Goal: Task Accomplishment & Management: Manage account settings

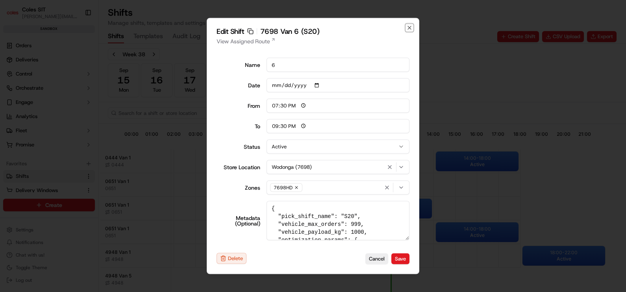
scroll to position [0, 71]
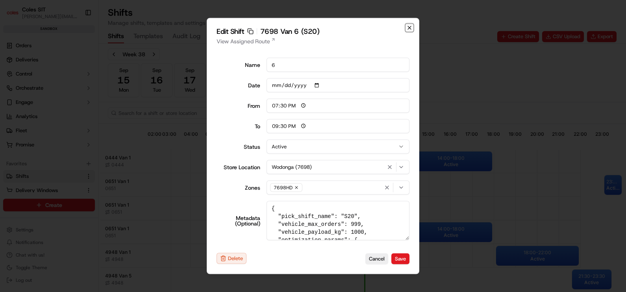
click at [410, 28] on icon "button" at bounding box center [409, 27] width 3 height 3
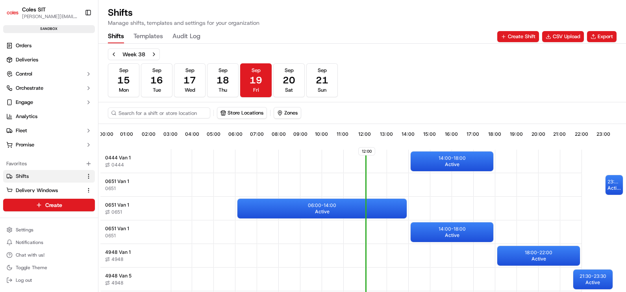
scroll to position [0, 71]
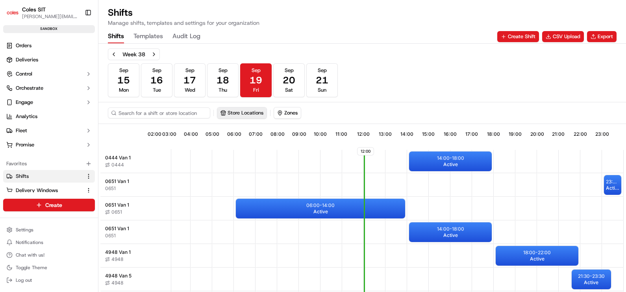
click at [254, 115] on button "Store Locations" at bounding box center [241, 113] width 49 height 11
type input "7698"
click at [268, 141] on span "Wodonga (7698)" at bounding box center [278, 142] width 97 height 7
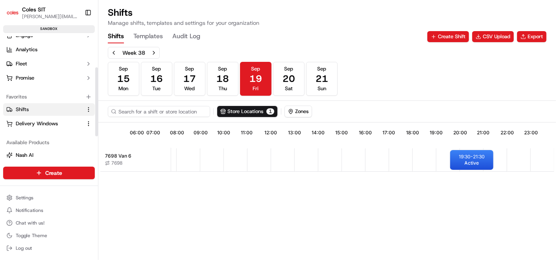
scroll to position [55, 0]
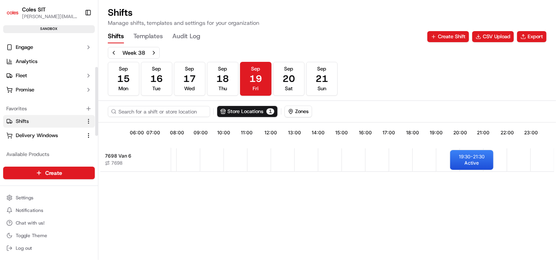
click at [30, 119] on link "Shifts" at bounding box center [44, 121] width 76 height 7
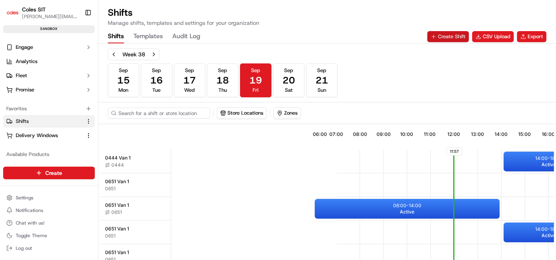
click at [445, 36] on button "Create Shift" at bounding box center [449, 36] width 42 height 11
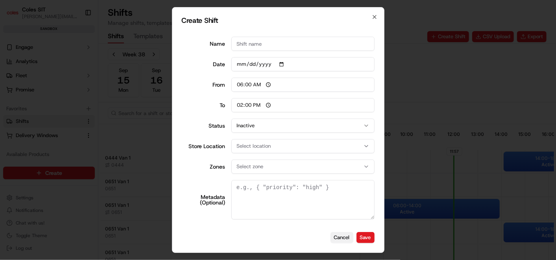
click at [342, 242] on button "Cancel" at bounding box center [342, 237] width 23 height 11
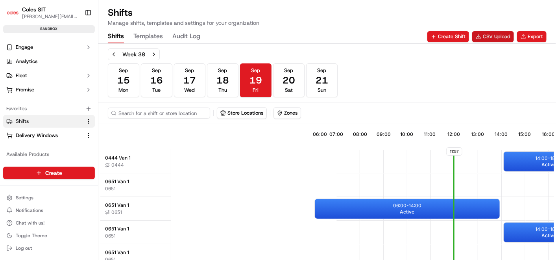
click at [490, 37] on button "CSV Upload" at bounding box center [494, 36] width 42 height 11
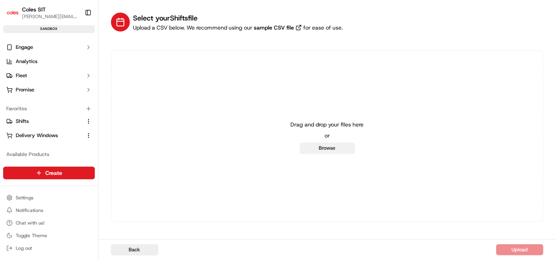
click at [321, 147] on button "Browse" at bounding box center [327, 148] width 55 height 11
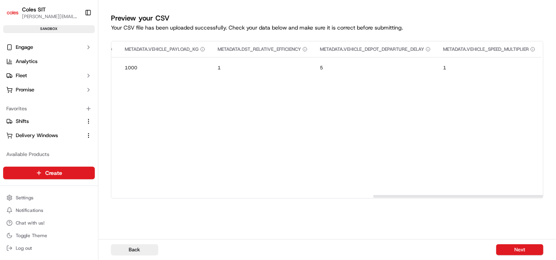
scroll to position [0, 667]
drag, startPoint x: 185, startPoint y: 196, endPoint x: 473, endPoint y: 224, distance: 289.2
click at [529, 251] on button "Next" at bounding box center [520, 249] width 47 height 11
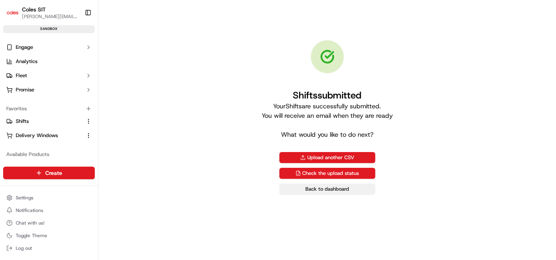
click at [318, 190] on link "Back to dashboard" at bounding box center [328, 189] width 96 height 11
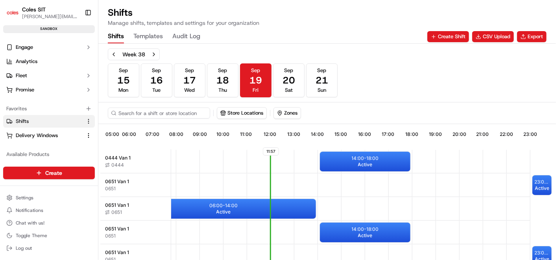
scroll to position [0, 187]
click at [239, 115] on button "Store Locations" at bounding box center [241, 113] width 49 height 11
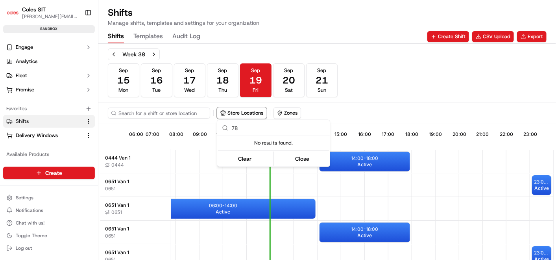
type input "7"
type input "7698"
click at [245, 141] on span "Wodonga (7698)" at bounding box center [278, 142] width 97 height 7
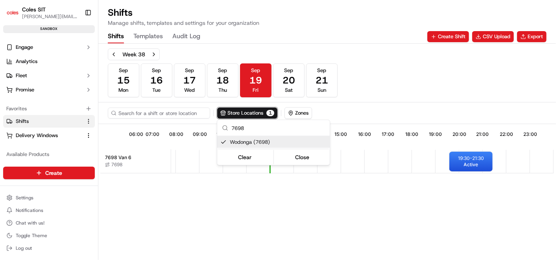
scroll to position [0, 184]
click at [393, 213] on html "Coles SIT bhawani.singh1@coles.com.au Toggle Sidebar sandbox Orders Deliveries …" at bounding box center [278, 130] width 556 height 260
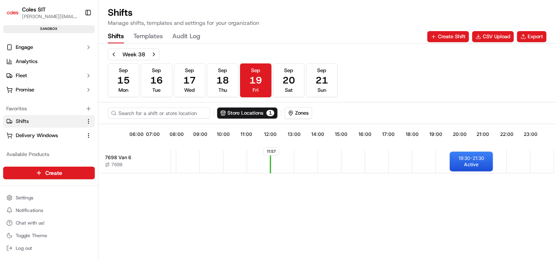
drag, startPoint x: 357, startPoint y: 255, endPoint x: 377, endPoint y: 258, distance: 20.2
click at [380, 255] on div "11:57 06:00 07:00 08:00 09:00 10:00 11:00 12:00 13:00 14:00 15:00 16:00 17:00 1…" at bounding box center [327, 193] width 454 height 135
click at [467, 164] on span "Active" at bounding box center [472, 164] width 15 height 6
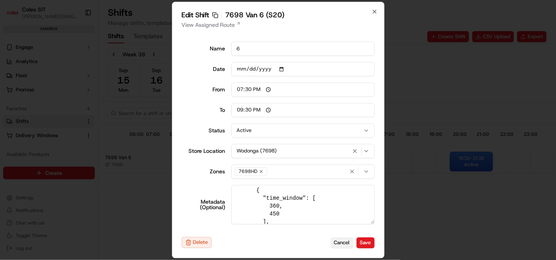
scroll to position [219, 0]
click at [341, 241] on button "Cancel" at bounding box center [342, 242] width 23 height 11
type input "06:00"
type input "14:00"
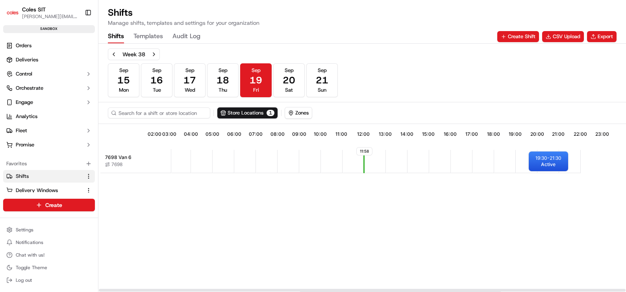
scroll to position [0, 67]
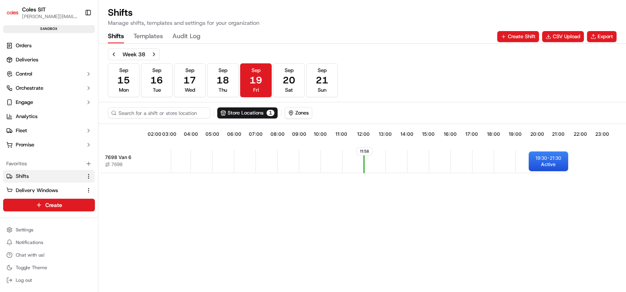
drag, startPoint x: 491, startPoint y: 259, endPoint x: 376, endPoint y: 269, distance: 115.8
click at [394, 260] on div "11:58 02:00 03:00 04:00 05:00 06:00 07:00 08:00 09:00 10:00 11:00 12:00 13:00 1…" at bounding box center [362, 209] width 524 height 167
drag, startPoint x: 497, startPoint y: 256, endPoint x: 400, endPoint y: 258, distance: 97.3
click at [400, 258] on div "11:58 02:00 03:00 04:00 05:00 06:00 07:00 08:00 09:00 10:00 11:00 12:00 13:00 1…" at bounding box center [362, 209] width 524 height 167
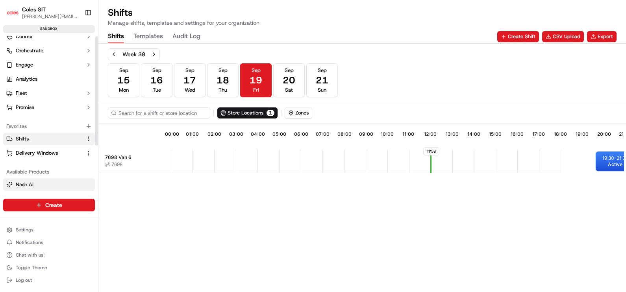
scroll to position [49, 0]
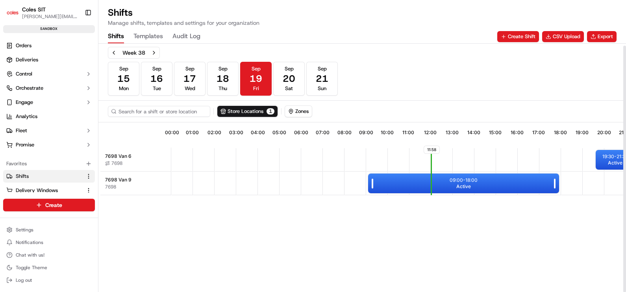
scroll to position [2, 0]
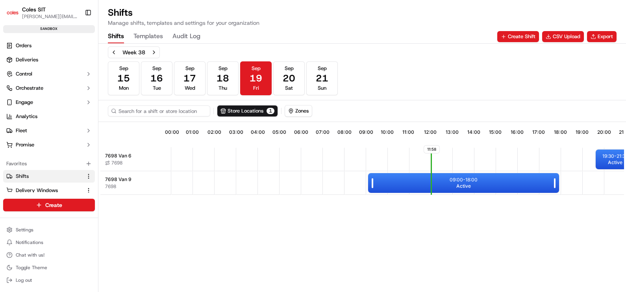
click at [448, 183] on div "09:00 - 18:00 Active" at bounding box center [463, 183] width 191 height 20
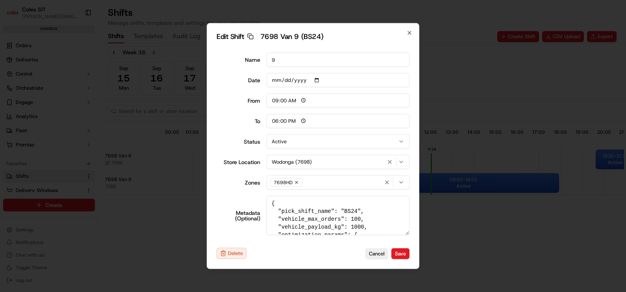
type input "06:00"
type input "14:00"
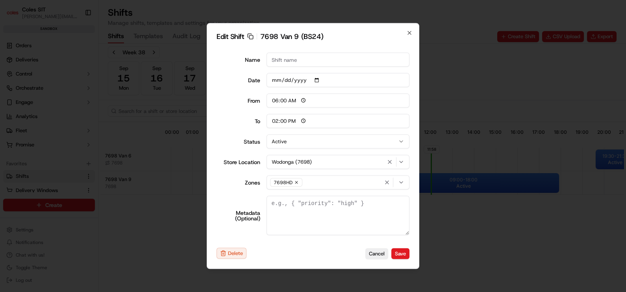
click at [451, 32] on div at bounding box center [313, 146] width 626 height 292
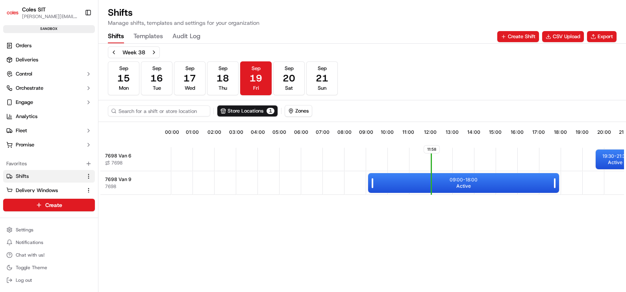
click at [413, 186] on div "09:00 - 18:00 Active" at bounding box center [463, 183] width 191 height 20
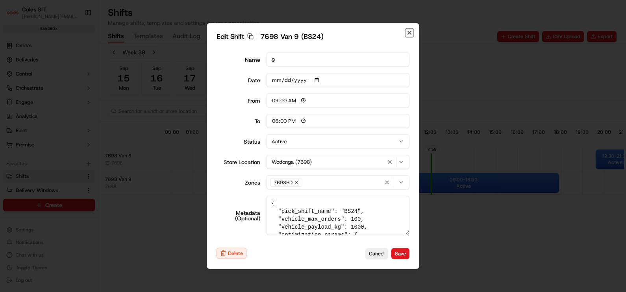
click at [410, 33] on icon "button" at bounding box center [409, 33] width 6 height 6
type input "06:00"
type input "14:00"
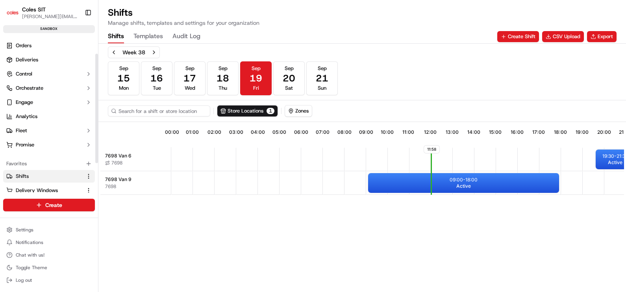
scroll to position [49, 0]
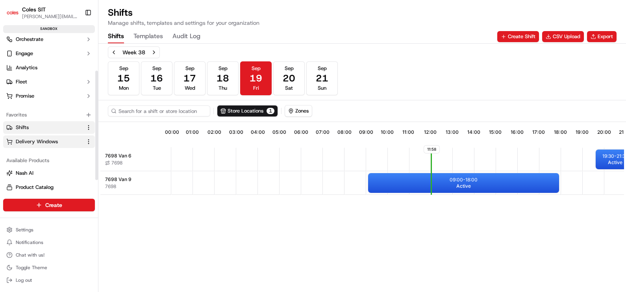
click at [43, 141] on span "Delivery Windows" at bounding box center [37, 141] width 42 height 7
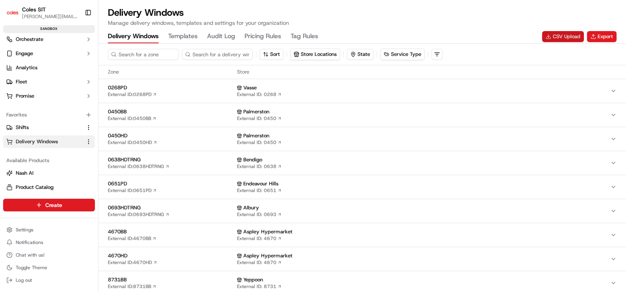
click at [551, 38] on button "CSV Upload" at bounding box center [563, 36] width 42 height 11
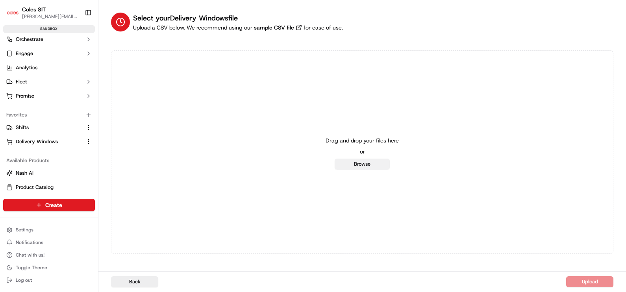
click at [371, 164] on button "Browse" at bounding box center [362, 164] width 55 height 11
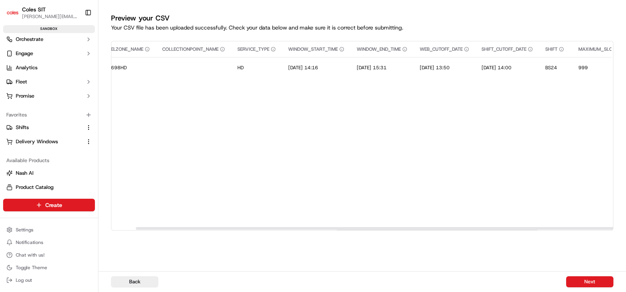
scroll to position [0, 110]
drag, startPoint x: 372, startPoint y: 228, endPoint x: 397, endPoint y: 227, distance: 24.9
click at [397, 227] on div at bounding box center [387, 228] width 501 height 3
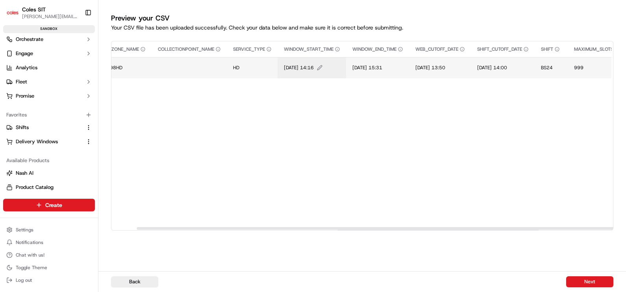
click at [314, 69] on span "19/09/2025 14:16" at bounding box center [299, 68] width 30 height 6
click at [371, 152] on div at bounding box center [313, 146] width 626 height 292
click at [445, 67] on span "19/09/2025 13:50" at bounding box center [430, 68] width 30 height 6
click at [404, 150] on div at bounding box center [313, 146] width 626 height 292
click at [314, 66] on span "19/09/2025 14:16" at bounding box center [299, 68] width 30 height 6
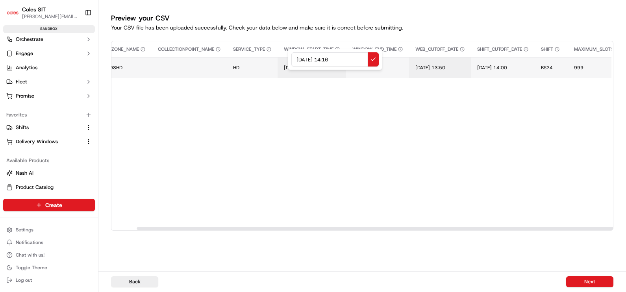
click at [336, 60] on input "19/09/2025 14:16" at bounding box center [334, 59] width 87 height 14
type input "19/09/2025 16:16"
click at [403, 108] on div at bounding box center [313, 146] width 626 height 292
click at [382, 67] on span "19/09/2025 15:31" at bounding box center [367, 68] width 30 height 6
click at [406, 59] on input "19/09/2025 15:31" at bounding box center [404, 59] width 87 height 14
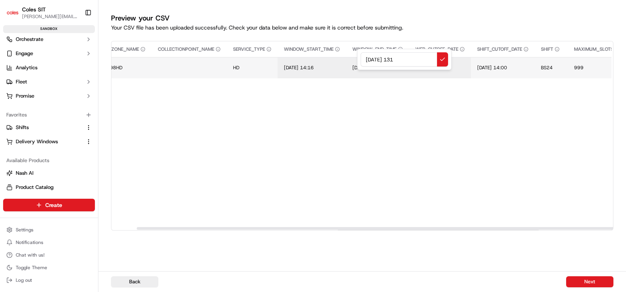
click at [406, 59] on input "19/09/2025 131" at bounding box center [404, 59] width 87 height 14
type input "19/09/2025 1"
click at [420, 124] on div at bounding box center [313, 146] width 626 height 292
click at [307, 65] on span "19/09/2025 14:16" at bounding box center [299, 68] width 30 height 6
drag, startPoint x: 336, startPoint y: 59, endPoint x: 333, endPoint y: 77, distance: 17.9
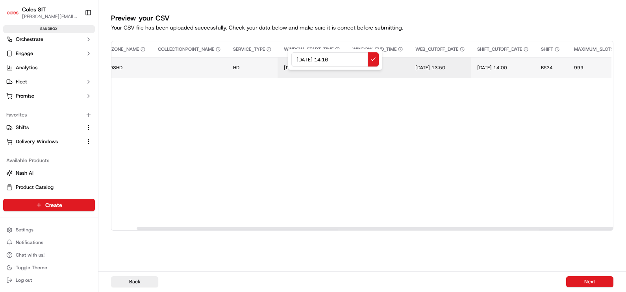
click at [335, 60] on input "19/09/2025 14:16" at bounding box center [334, 59] width 87 height 14
type input "19/09/2025 16:16"
click at [377, 113] on div at bounding box center [313, 146] width 626 height 292
click at [382, 67] on span "19/09/2025 15:31" at bounding box center [367, 68] width 30 height 6
click at [406, 61] on input "19/09/2025 15:31" at bounding box center [404, 59] width 87 height 14
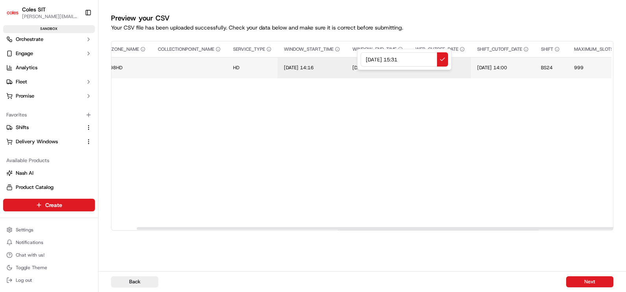
click at [389, 107] on div at bounding box center [313, 146] width 626 height 292
click at [314, 65] on span "19/09/2025 14:16" at bounding box center [299, 68] width 30 height 6
click at [336, 60] on input "19/09/2025 14:16" at bounding box center [334, 59] width 87 height 14
click at [351, 60] on input "19/09/2025 14:16" at bounding box center [334, 59] width 87 height 14
type input "19/0"
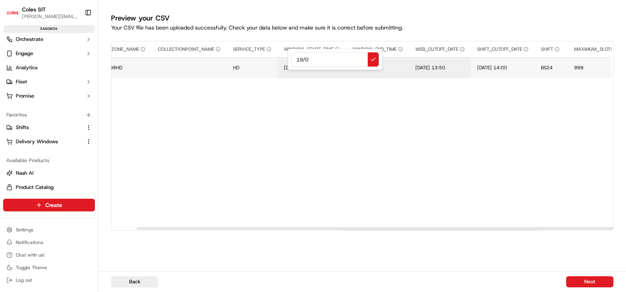
click at [141, 278] on div at bounding box center [313, 146] width 626 height 292
click at [136, 282] on button "Back" at bounding box center [134, 281] width 47 height 11
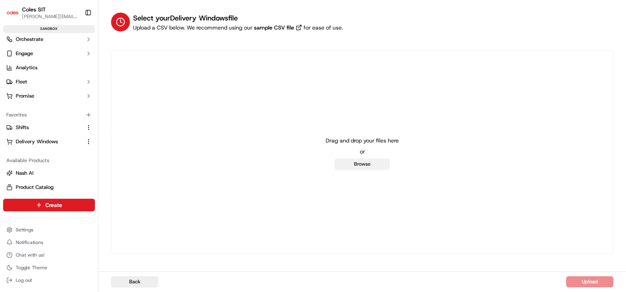
click at [343, 160] on button "Browse" at bounding box center [362, 164] width 55 height 11
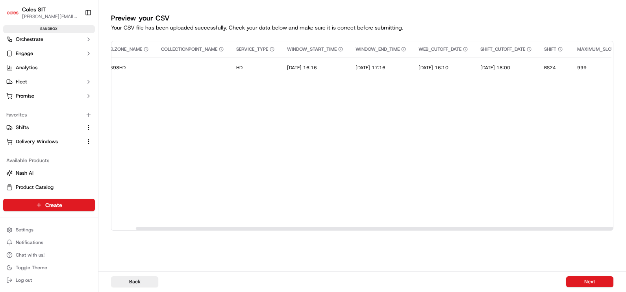
scroll to position [0, 108]
drag, startPoint x: 439, startPoint y: 228, endPoint x: 599, endPoint y: 247, distance: 161.7
click at [599, 230] on div at bounding box center [513, 228] width 501 height 3
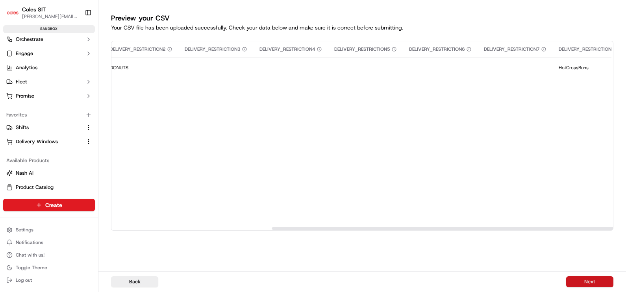
click at [582, 278] on button "Next" at bounding box center [589, 281] width 47 height 11
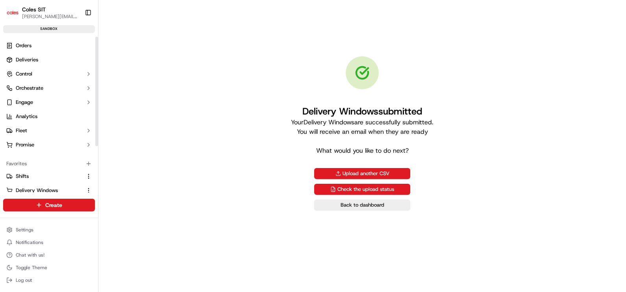
scroll to position [67, 0]
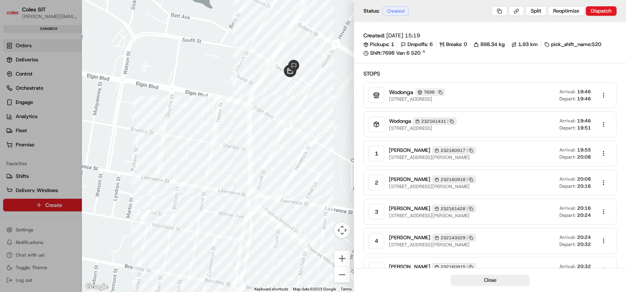
scroll to position [0, 167]
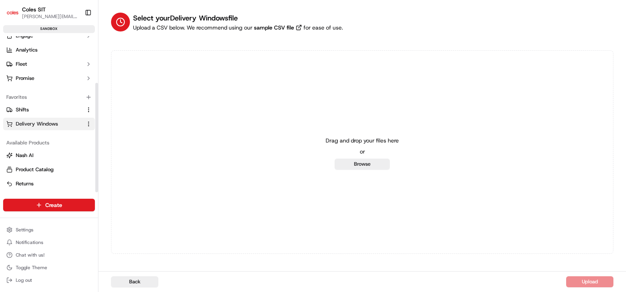
click at [28, 123] on span "Delivery Windows" at bounding box center [37, 124] width 42 height 7
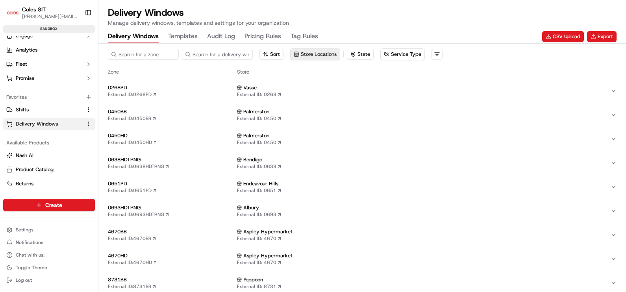
click at [303, 53] on button "Store Locations" at bounding box center [315, 54] width 49 height 11
type input "7698"
click at [323, 85] on span "Wodonga (7698)" at bounding box center [351, 84] width 97 height 7
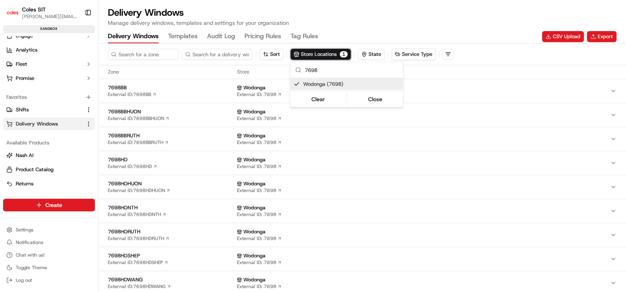
click at [332, 83] on span "Wodonga (7698)" at bounding box center [351, 84] width 97 height 7
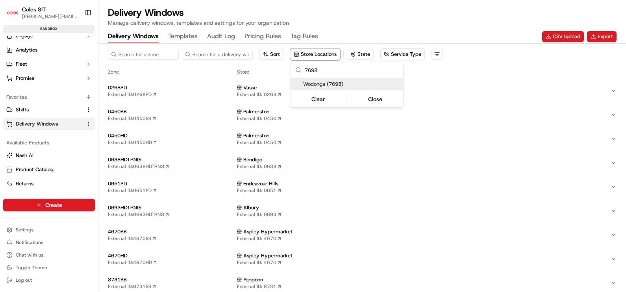
click at [354, 81] on span "Wodonga (7698)" at bounding box center [351, 84] width 97 height 7
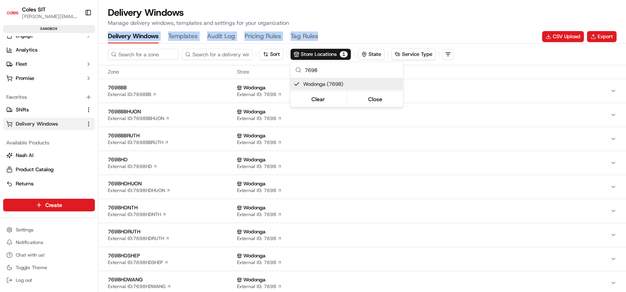
click at [374, 26] on html "Coles SIT [PERSON_NAME][EMAIL_ADDRESS][DOMAIN_NAME] Toggle Sidebar sandbox Orde…" at bounding box center [313, 146] width 626 height 292
click at [340, 35] on div "Delivery Windows Templates Audit Log Pricing Rules Tag Rules CSV Upload Export" at bounding box center [362, 36] width 509 height 13
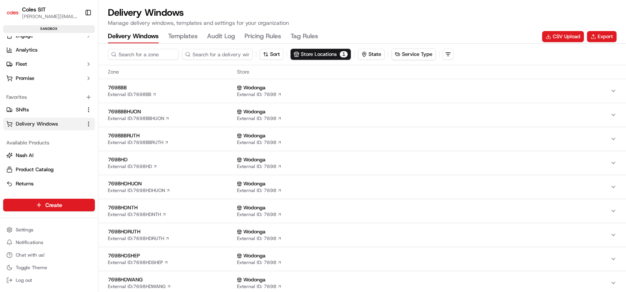
click at [149, 161] on span "7698HD" at bounding box center [171, 159] width 126 height 7
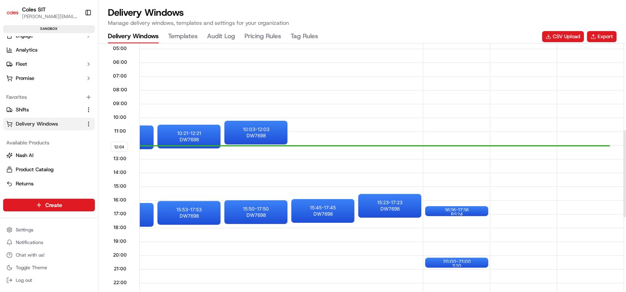
scroll to position [344, 0]
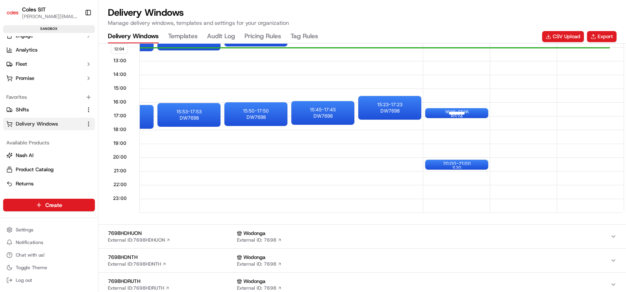
click at [435, 112] on div "16:16 - 17:16 BS24" at bounding box center [456, 113] width 63 height 10
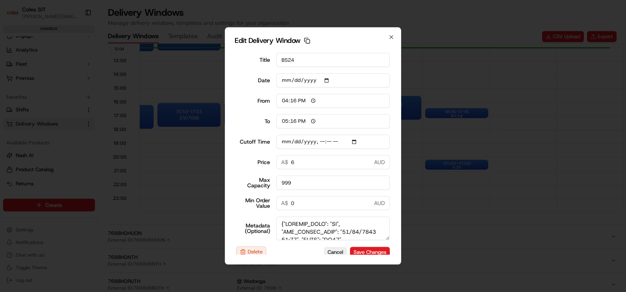
scroll to position [0, 0]
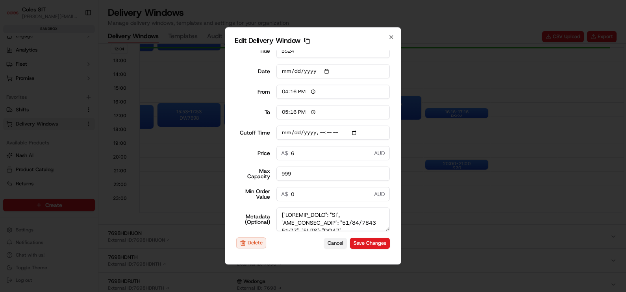
click at [326, 244] on button "Cancel" at bounding box center [335, 243] width 23 height 11
type input "12:05"
type input "13:05"
type input "[DATE]T18:00"
type input "0"
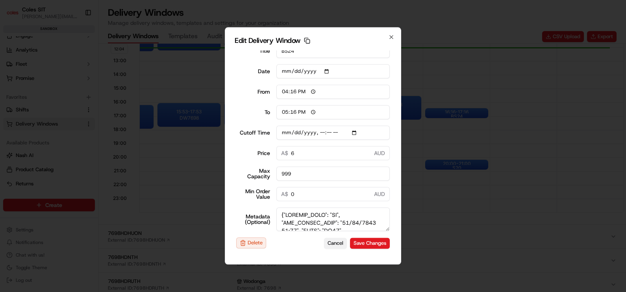
type input "0"
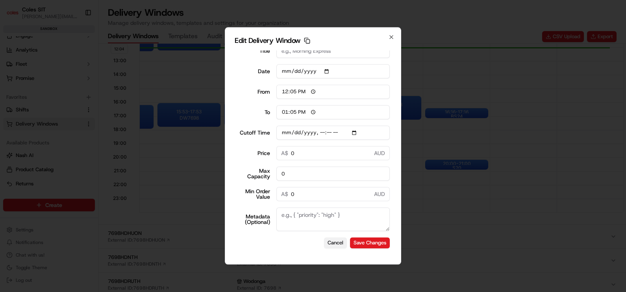
scroll to position [12, 0]
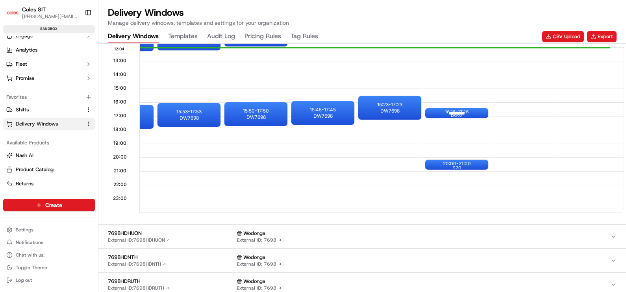
click at [441, 112] on div at bounding box center [457, 113] width 32 height 10
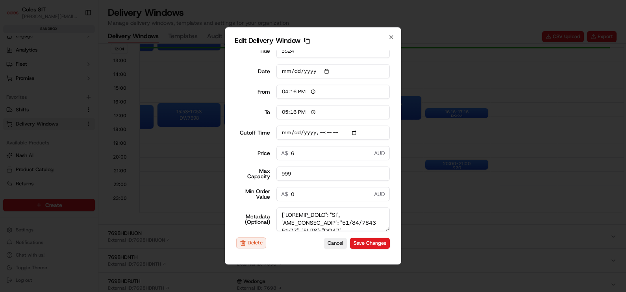
scroll to position [0, 0]
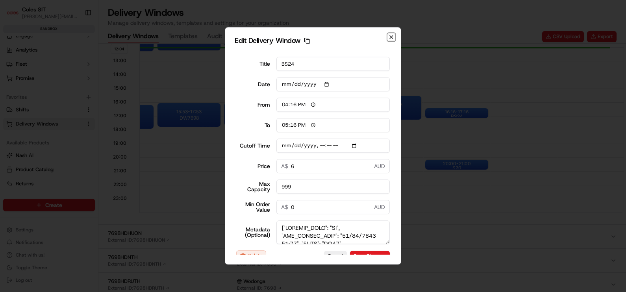
click at [390, 39] on icon "button" at bounding box center [391, 37] width 6 height 6
type input "12:05"
type input "13:05"
type input "[DATE]T18:00"
type input "0"
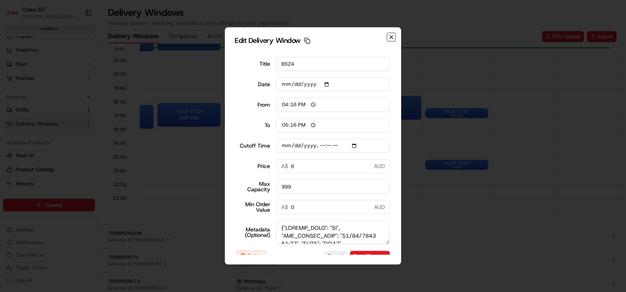
type input "0"
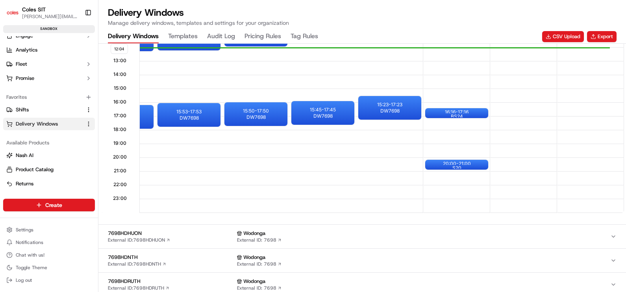
click at [302, 36] on Rules "Tag Rules" at bounding box center [305, 36] width 28 height 13
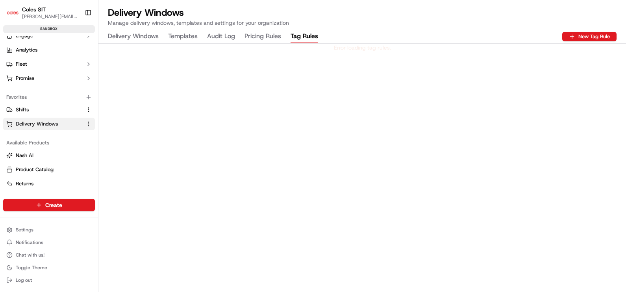
click at [262, 36] on Rules "Pricing Rules" at bounding box center [263, 36] width 37 height 13
click at [137, 32] on Windows "Delivery Windows" at bounding box center [133, 36] width 51 height 13
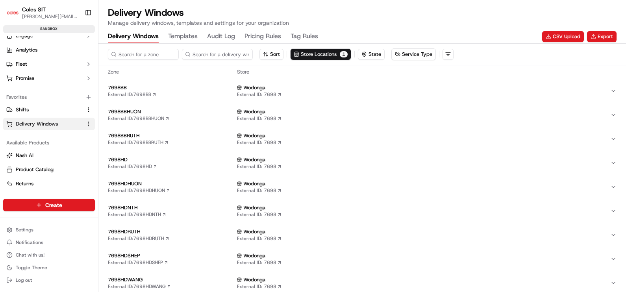
click at [180, 35] on button "Templates" at bounding box center [183, 36] width 30 height 13
